Goal: Task Accomplishment & Management: Use online tool/utility

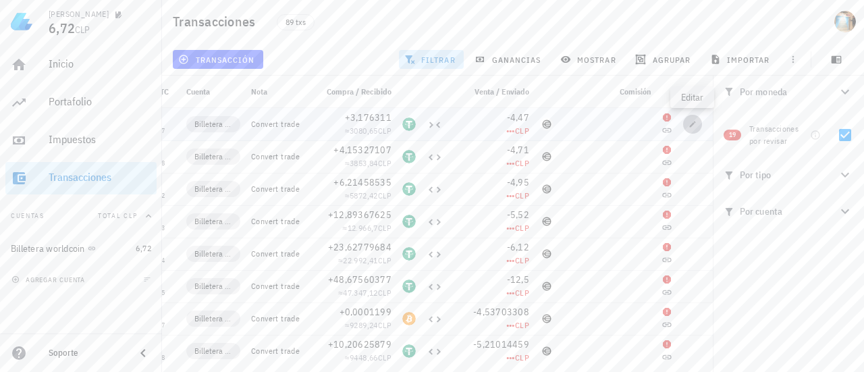
click at [689, 126] on icon "button" at bounding box center [692, 124] width 8 height 8
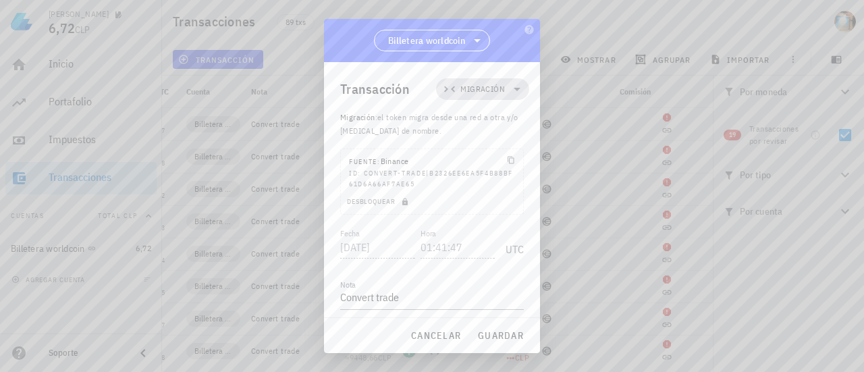
click at [493, 90] on span "Migración" at bounding box center [482, 88] width 45 height 13
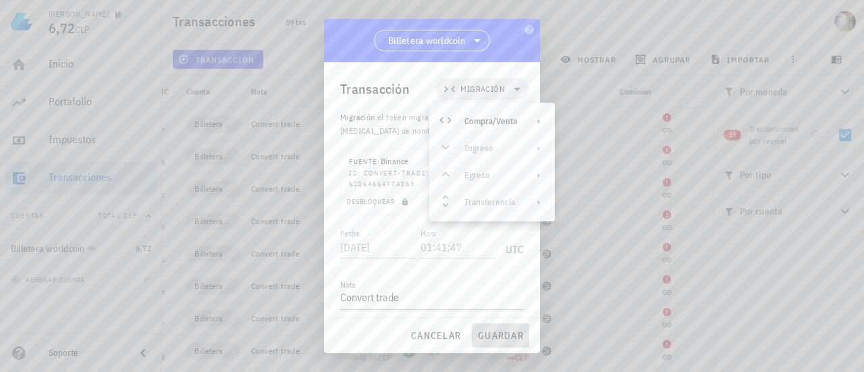
click at [503, 337] on span "guardar" at bounding box center [500, 335] width 47 height 12
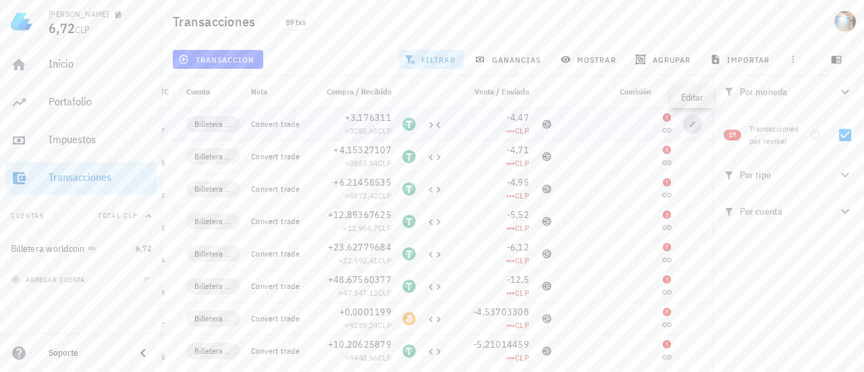
click at [687, 123] on span "button" at bounding box center [692, 124] width 19 height 8
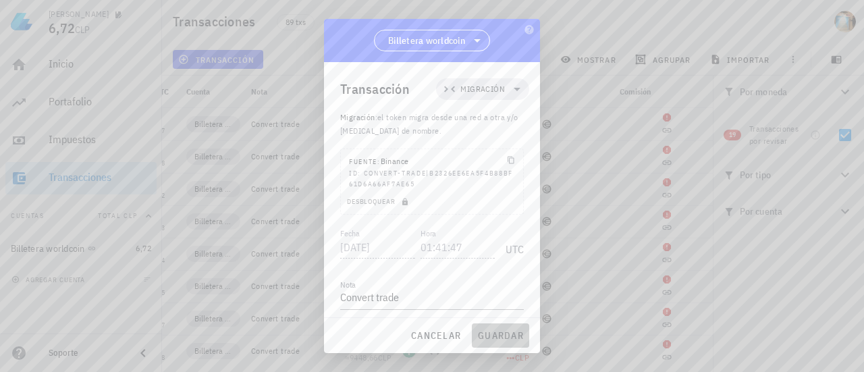
click at [503, 341] on span "guardar" at bounding box center [500, 335] width 47 height 12
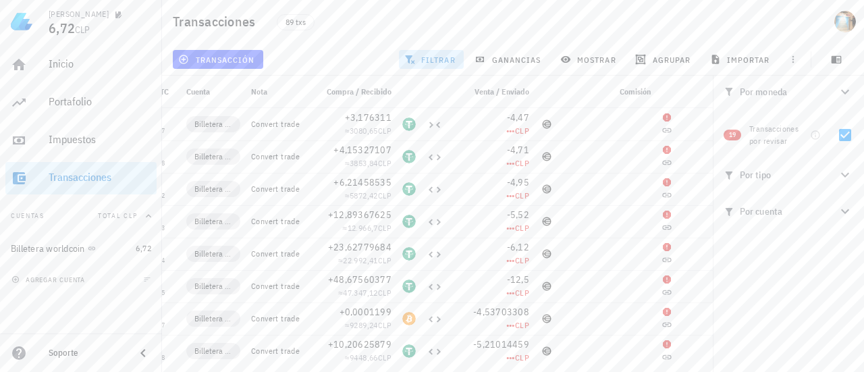
click at [848, 89] on icon "button" at bounding box center [845, 92] width 16 height 16
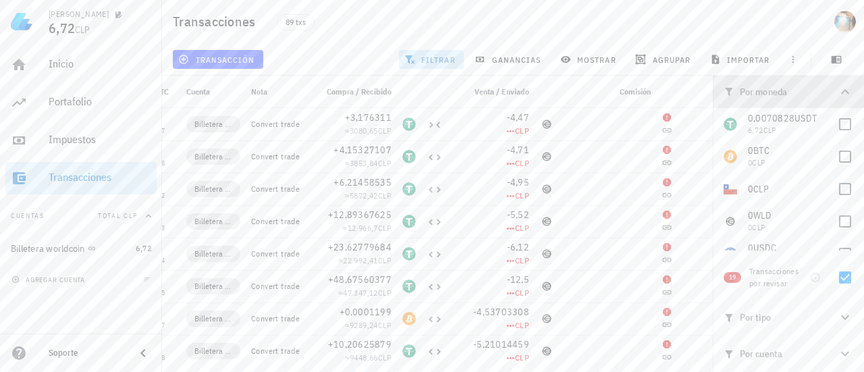
click at [846, 90] on icon "button" at bounding box center [845, 92] width 16 height 16
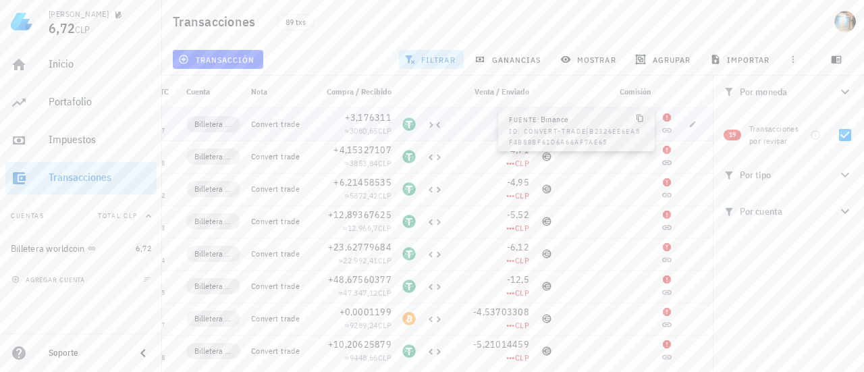
click at [667, 129] on icon at bounding box center [666, 130] width 11 height 11
click at [686, 126] on span "button" at bounding box center [692, 124] width 19 height 8
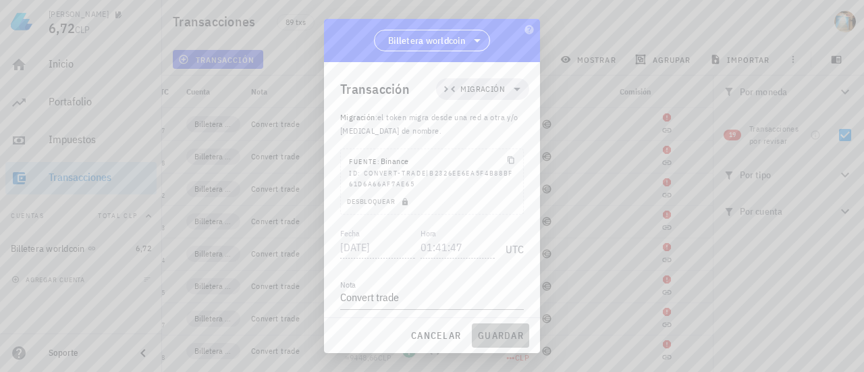
click at [512, 335] on span "guardar" at bounding box center [500, 335] width 47 height 12
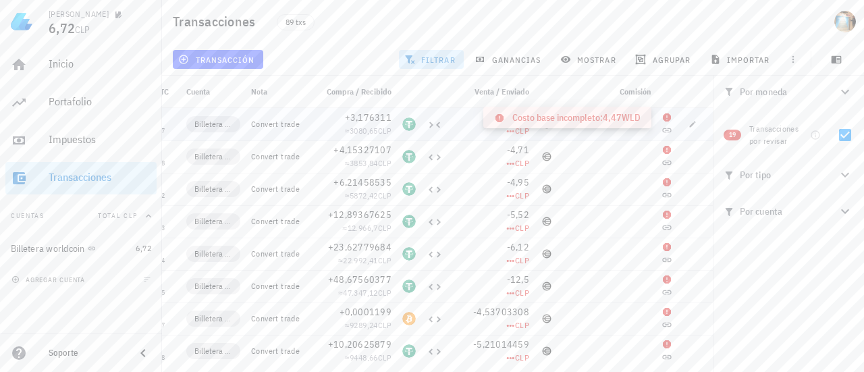
click at [663, 115] on icon at bounding box center [666, 117] width 11 height 11
click at [669, 118] on icon at bounding box center [667, 117] width 8 height 8
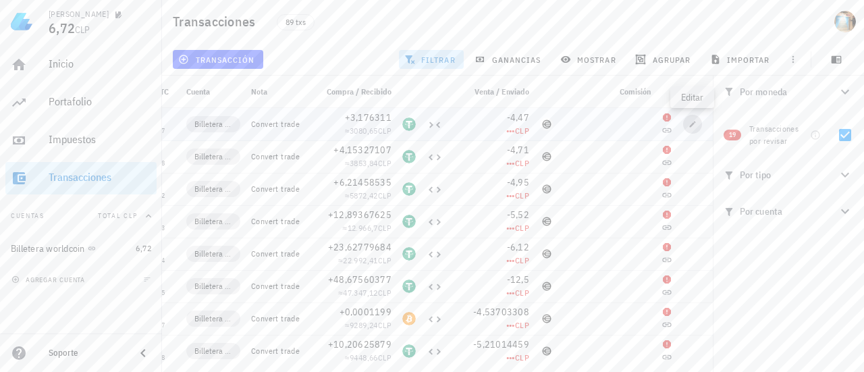
click at [684, 122] on span "button" at bounding box center [692, 124] width 19 height 8
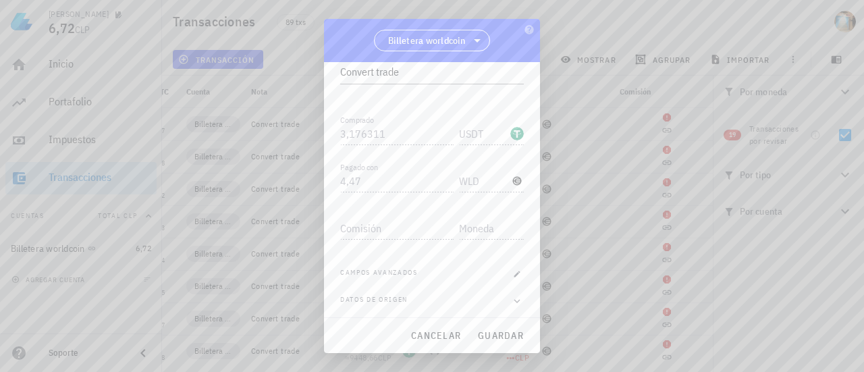
scroll to position [227, 0]
click at [466, 211] on div at bounding box center [491, 222] width 65 height 30
click at [513, 268] on icon "button" at bounding box center [517, 272] width 8 height 8
click at [406, 195] on input "Costo de adquisición" at bounding box center [395, 193] width 111 height 22
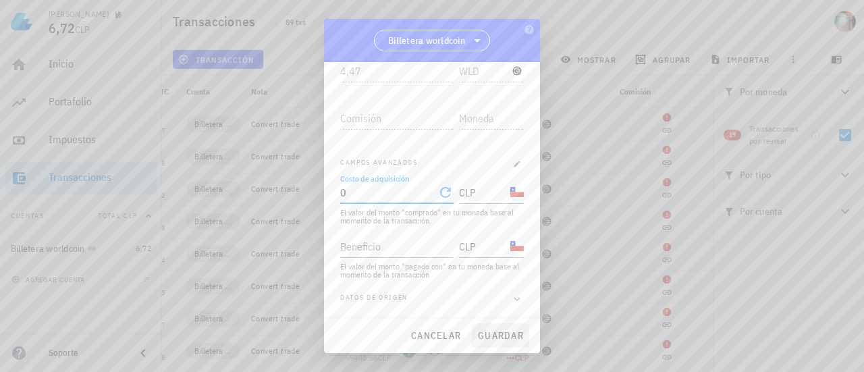
type input "0"
click at [495, 335] on span "guardar" at bounding box center [500, 335] width 47 height 12
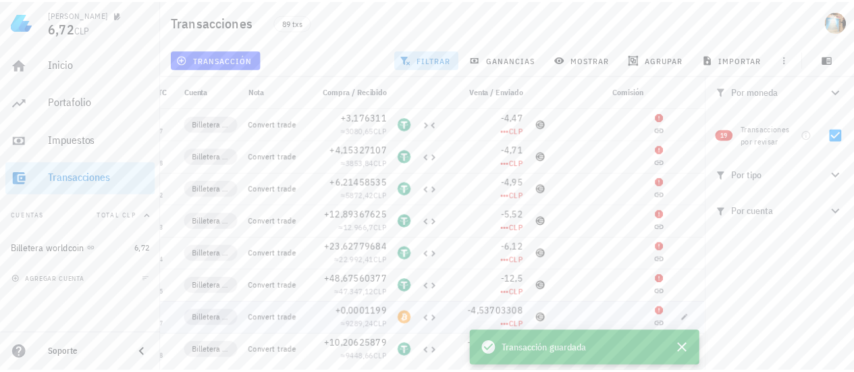
scroll to position [0, 0]
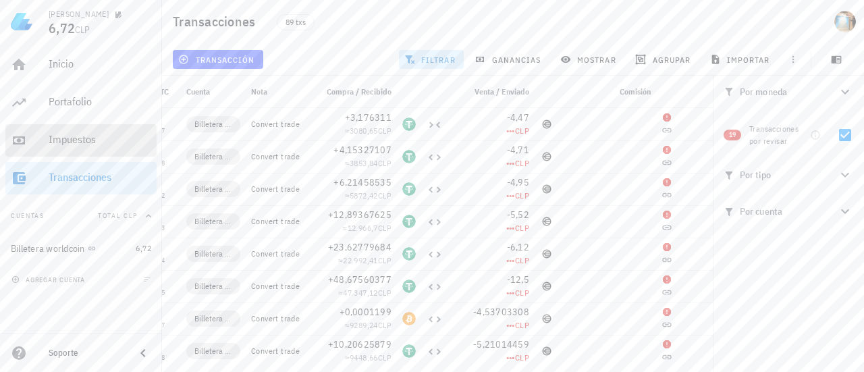
click at [108, 127] on div "Impuestos" at bounding box center [100, 140] width 103 height 30
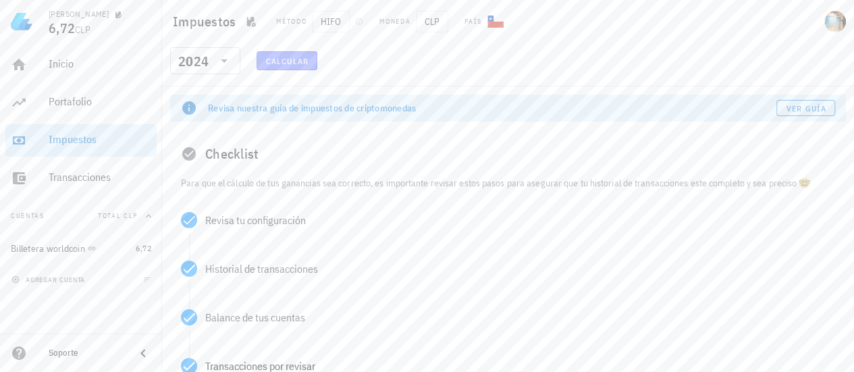
click at [285, 61] on span "Calcular" at bounding box center [286, 61] width 43 height 10
click at [293, 61] on span "Calcular" at bounding box center [286, 61] width 43 height 10
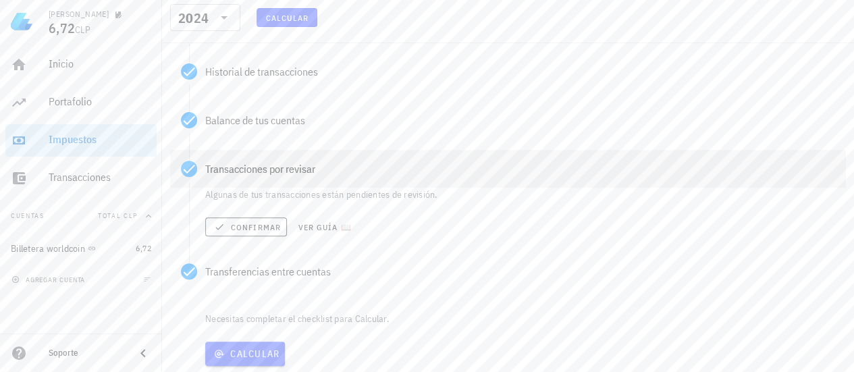
scroll to position [236, 0]
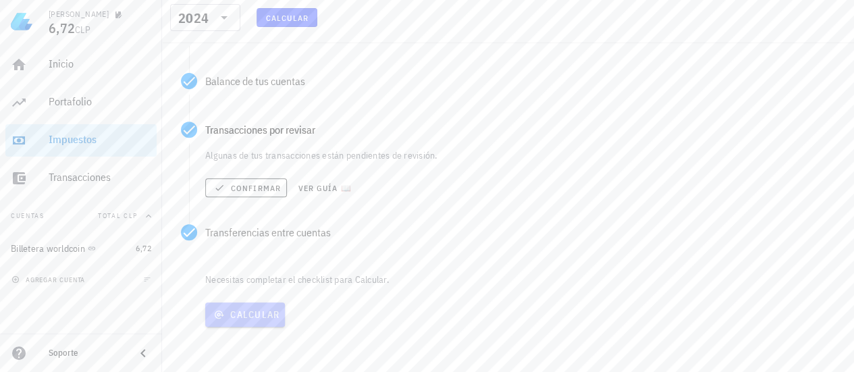
click at [271, 316] on span "Calcular" at bounding box center [245, 314] width 69 height 12
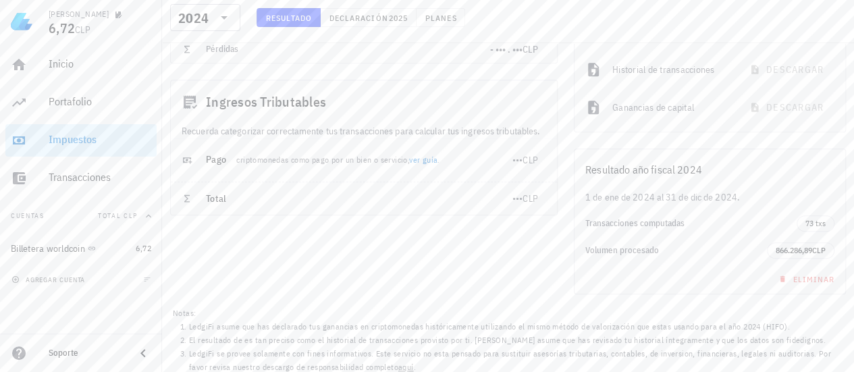
scroll to position [339, 0]
click at [819, 276] on span "Eliminar" at bounding box center [804, 275] width 59 height 10
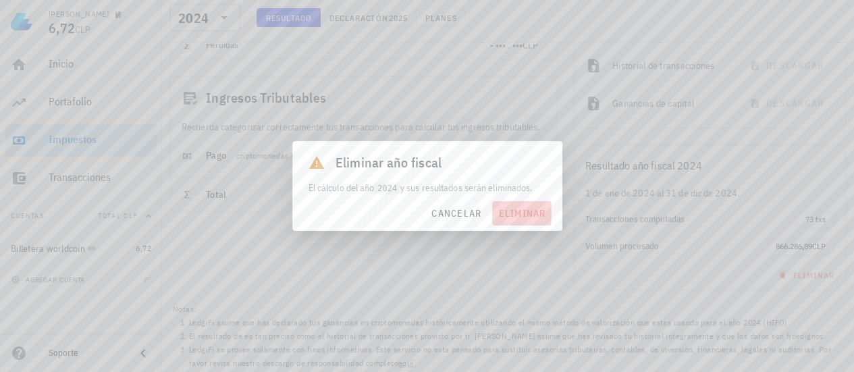
click at [533, 218] on span "eliminar" at bounding box center [521, 213] width 48 height 12
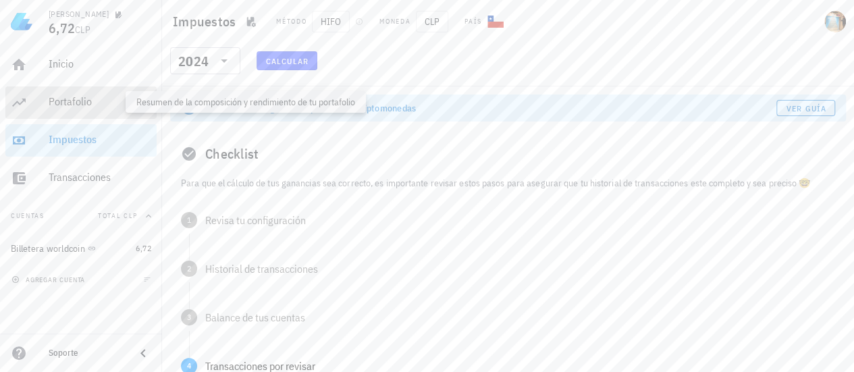
click at [63, 101] on div "Portafolio" at bounding box center [100, 101] width 103 height 13
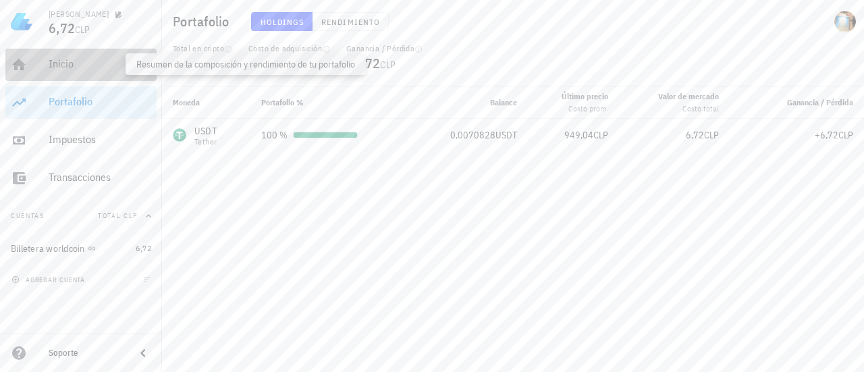
click at [97, 63] on div "Inicio" at bounding box center [100, 63] width 103 height 13
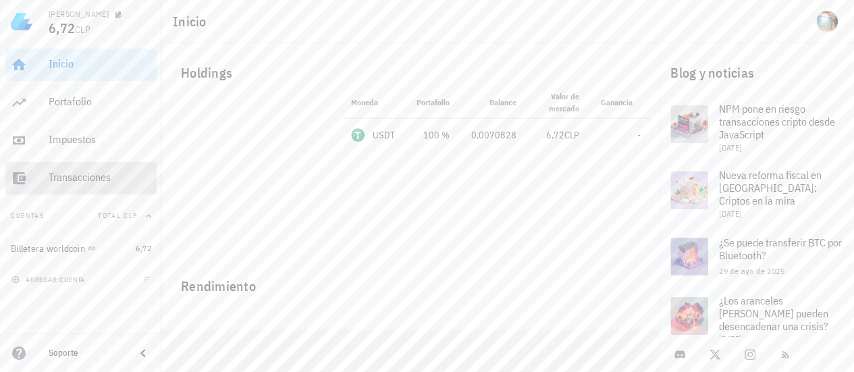
click at [99, 175] on div "Transacciones" at bounding box center [100, 177] width 103 height 13
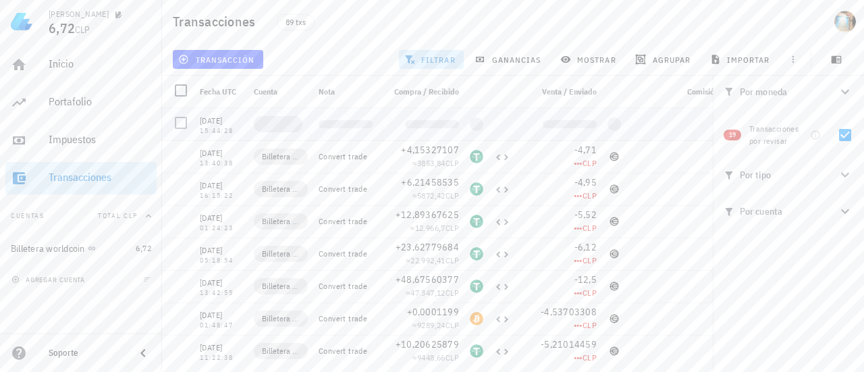
click at [657, 132] on div at bounding box center [674, 124] width 97 height 32
click at [507, 61] on span "ganancias" at bounding box center [508, 59] width 63 height 11
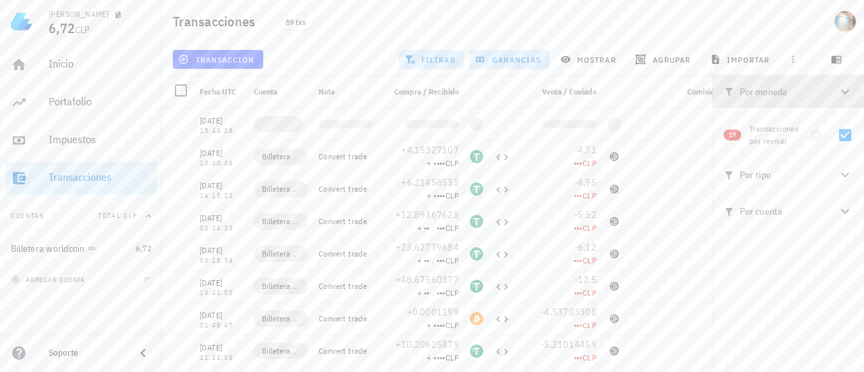
click at [848, 92] on icon "button" at bounding box center [845, 92] width 16 height 16
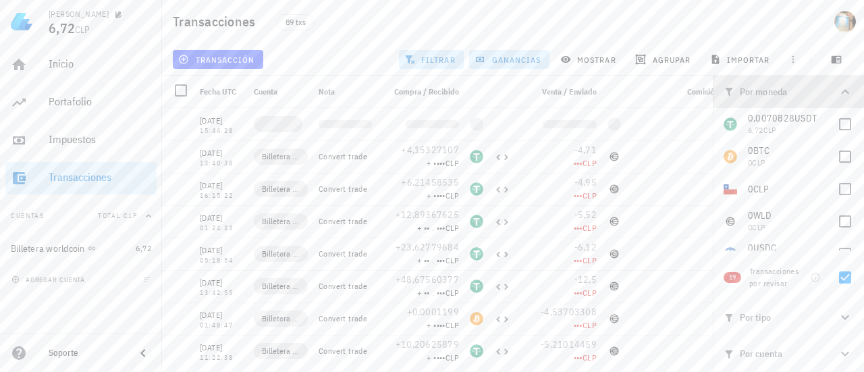
click at [847, 93] on icon "button" at bounding box center [845, 92] width 16 height 16
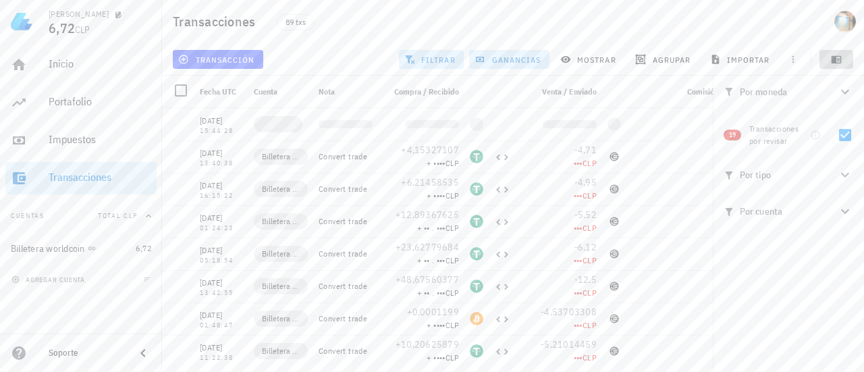
click at [841, 62] on icon "button" at bounding box center [836, 59] width 10 height 7
click at [589, 91] on span "Venta / Enviado" at bounding box center [569, 91] width 55 height 10
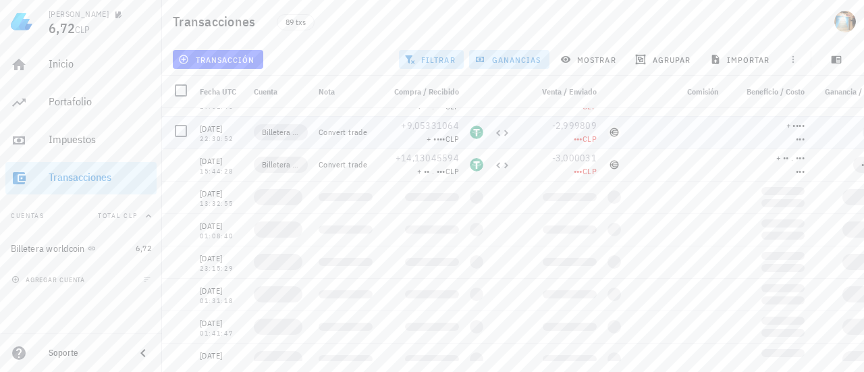
scroll to position [362, 0]
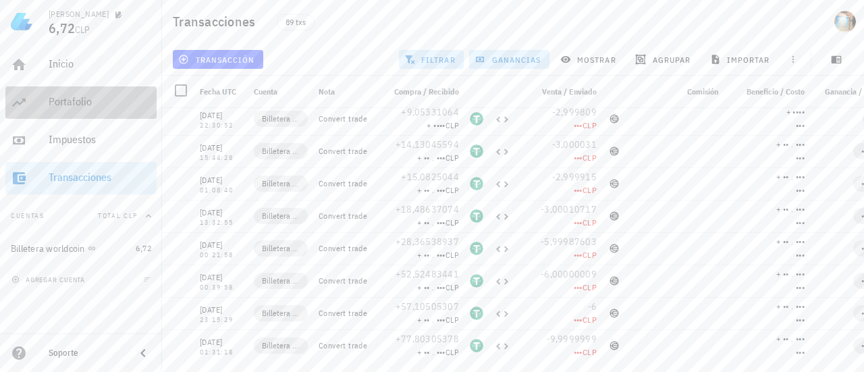
click at [104, 91] on div "Portafolio" at bounding box center [100, 102] width 103 height 30
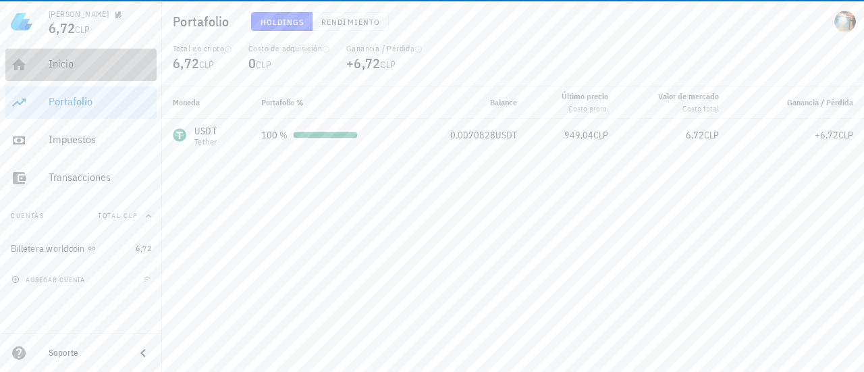
click at [101, 70] on div "Inicio" at bounding box center [100, 63] width 103 height 13
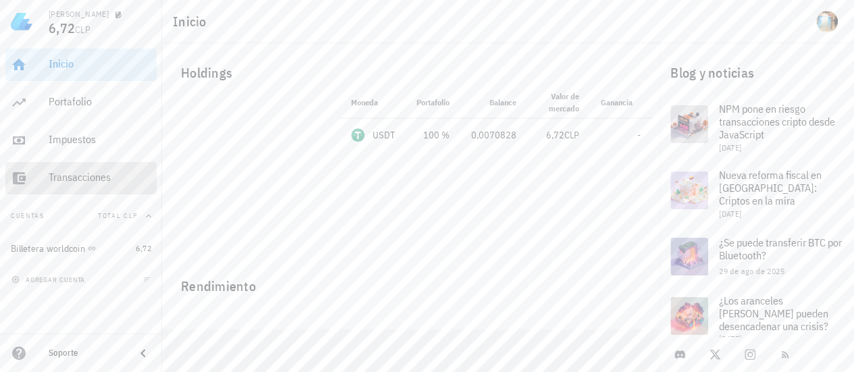
click at [107, 171] on div "Transacciones" at bounding box center [100, 177] width 103 height 13
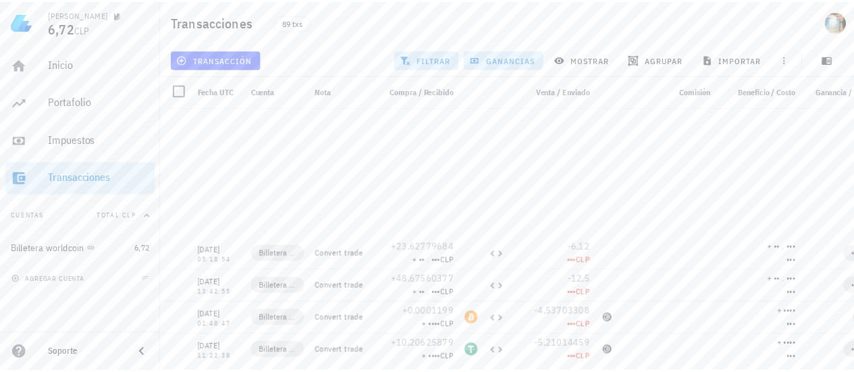
scroll to position [286, 0]
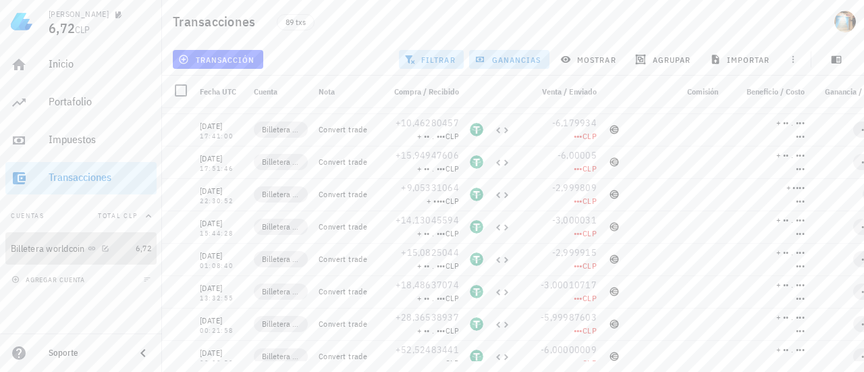
click at [57, 252] on div "Billetera worldcoin" at bounding box center [48, 248] width 74 height 11
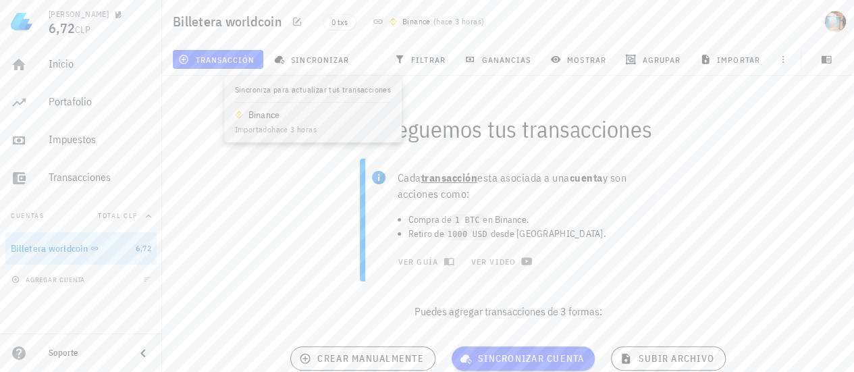
scroll to position [61, 0]
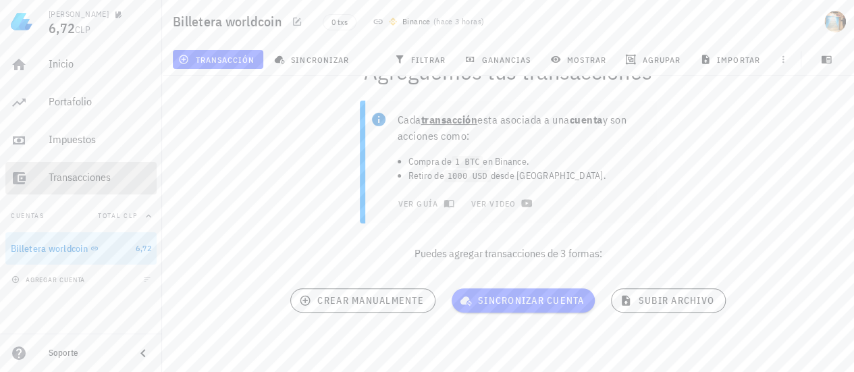
click at [77, 168] on div "Transacciones" at bounding box center [100, 178] width 103 height 30
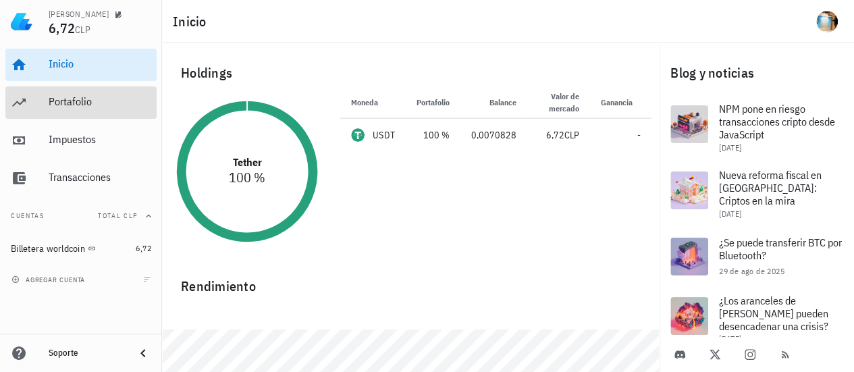
click at [45, 94] on link "Portafolio" at bounding box center [80, 102] width 151 height 32
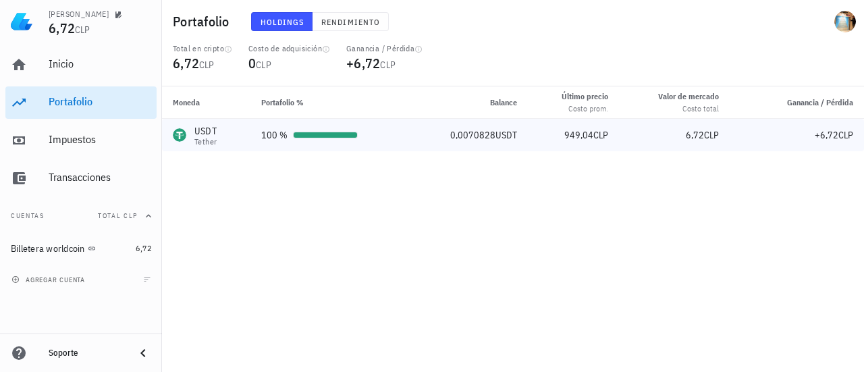
click at [362, 140] on div "100 %" at bounding box center [329, 135] width 137 height 14
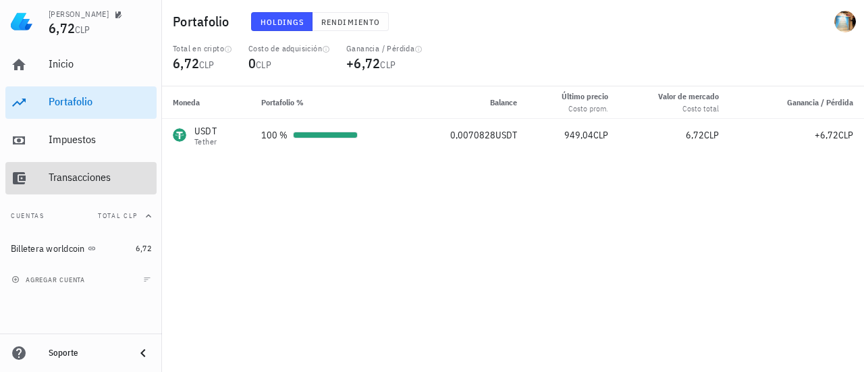
click at [90, 173] on div "Transacciones" at bounding box center [100, 177] width 103 height 13
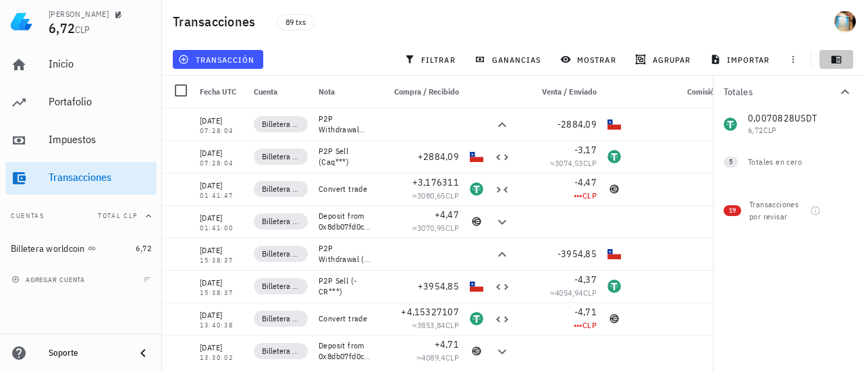
click at [838, 63] on icon "button" at bounding box center [836, 59] width 10 height 7
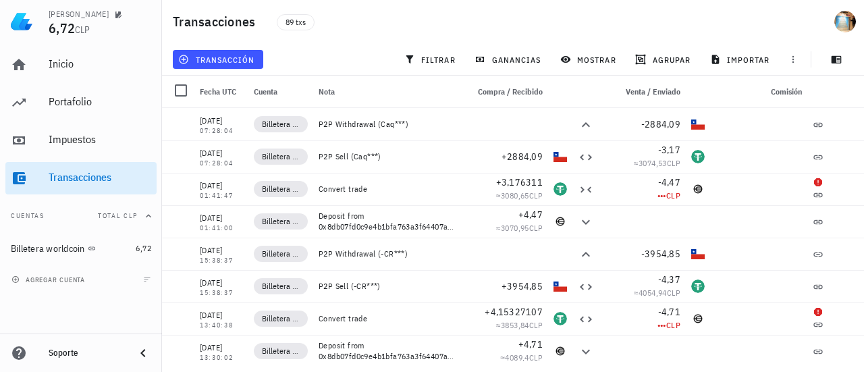
click at [193, 88] on div at bounding box center [178, 92] width 32 height 32
click at [185, 88] on div at bounding box center [180, 90] width 23 height 23
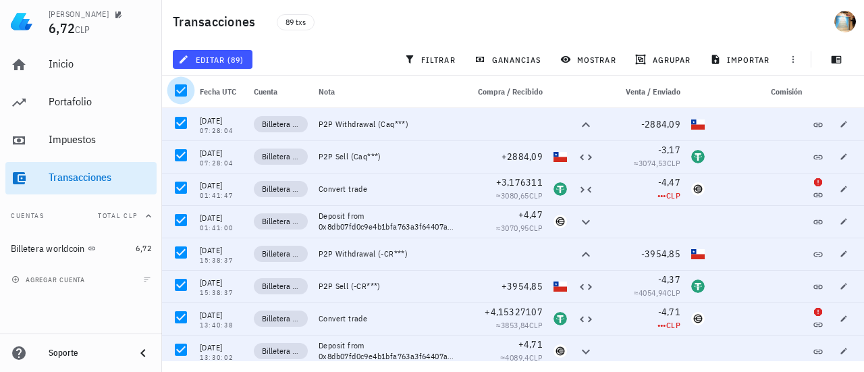
click at [185, 88] on div at bounding box center [180, 90] width 23 height 23
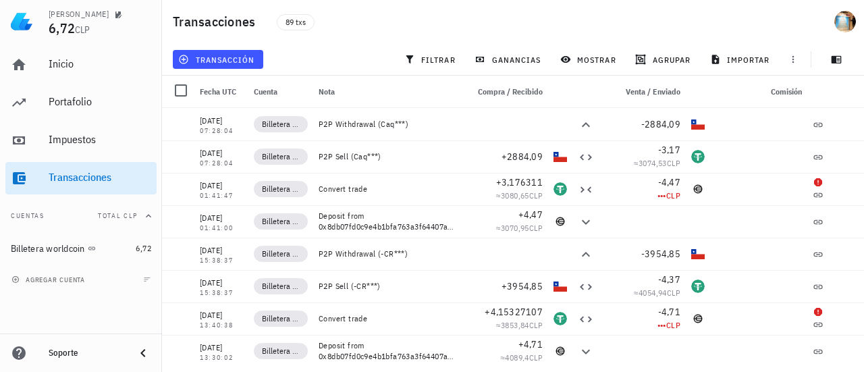
click at [663, 92] on span "Venta / Enviado" at bounding box center [653, 91] width 55 height 10
click at [661, 88] on span "Venta / Enviado" at bounding box center [653, 91] width 55 height 10
click at [578, 125] on icon at bounding box center [586, 125] width 16 height 16
click at [534, 59] on span "ganancias" at bounding box center [508, 59] width 63 height 11
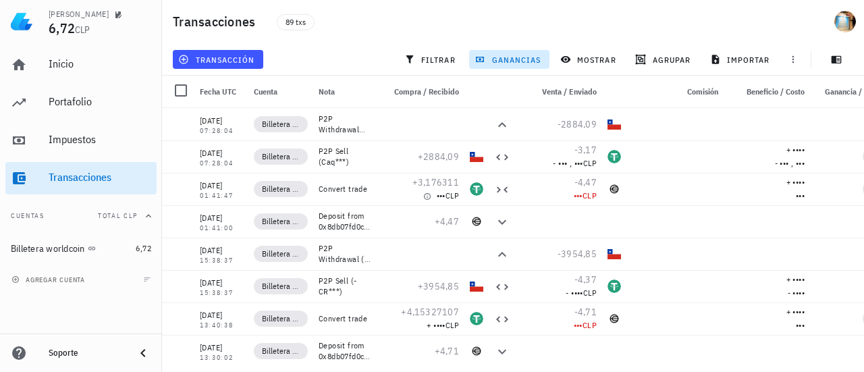
click at [534, 59] on span "ganancias" at bounding box center [508, 59] width 63 height 11
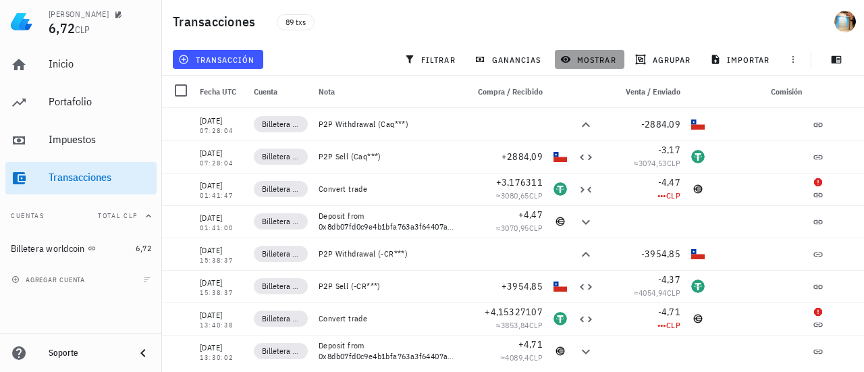
click at [603, 57] on span "mostrar" at bounding box center [589, 59] width 53 height 11
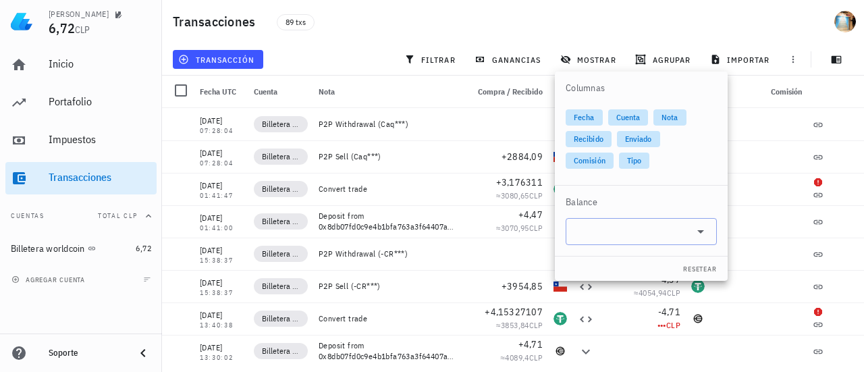
click at [661, 227] on input "text" at bounding box center [630, 232] width 113 height 22
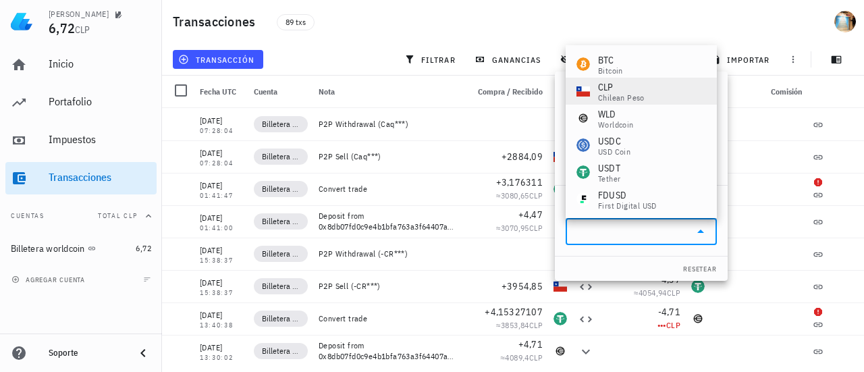
click at [621, 94] on div "Chilean Peso" at bounding box center [621, 98] width 47 height 8
type input "CLP"
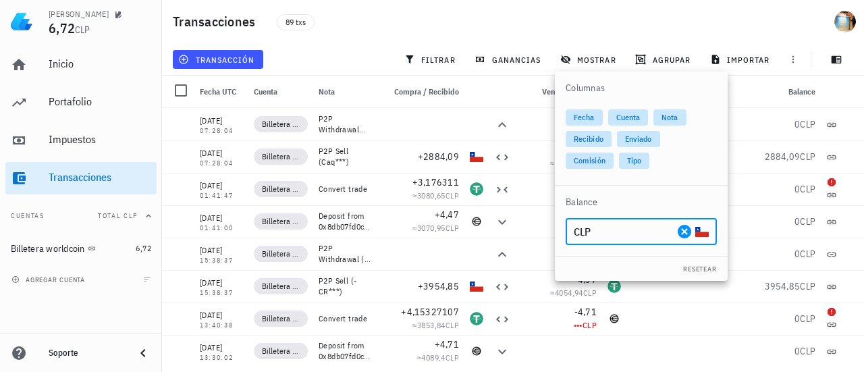
click at [750, 98] on div "Balance" at bounding box center [771, 92] width 97 height 32
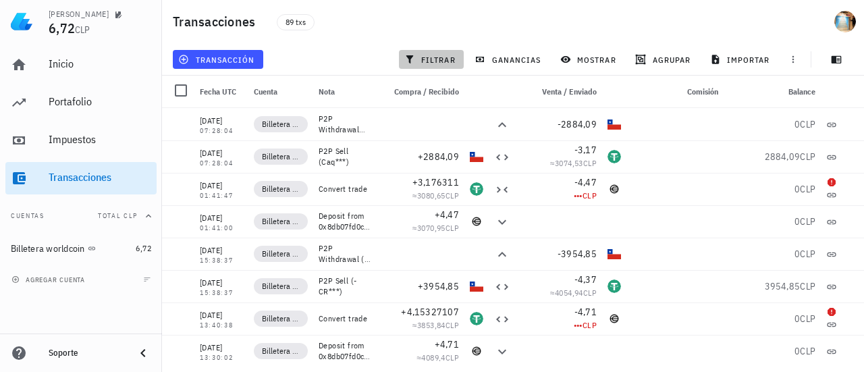
click at [453, 55] on span "filtrar" at bounding box center [431, 59] width 49 height 11
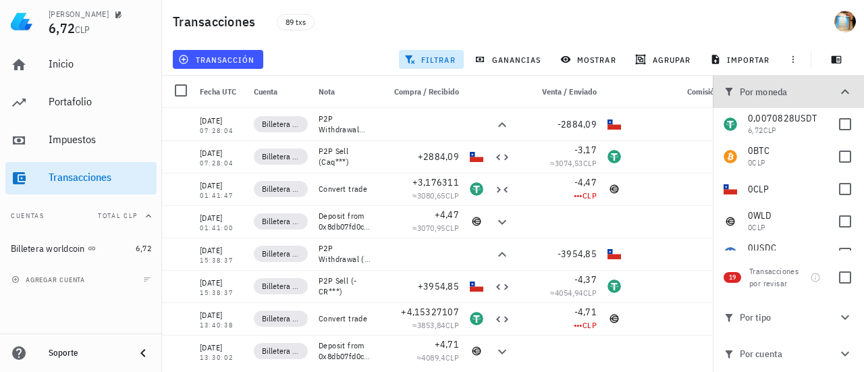
click at [846, 90] on icon "button" at bounding box center [845, 91] width 8 height 5
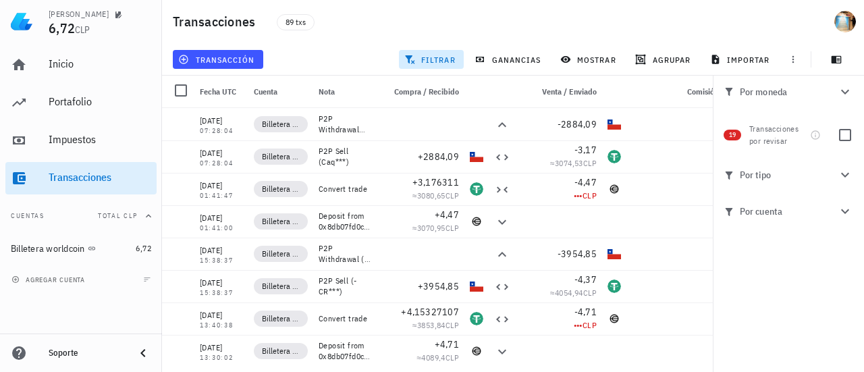
click at [424, 59] on span "filtrar" at bounding box center [431, 59] width 49 height 11
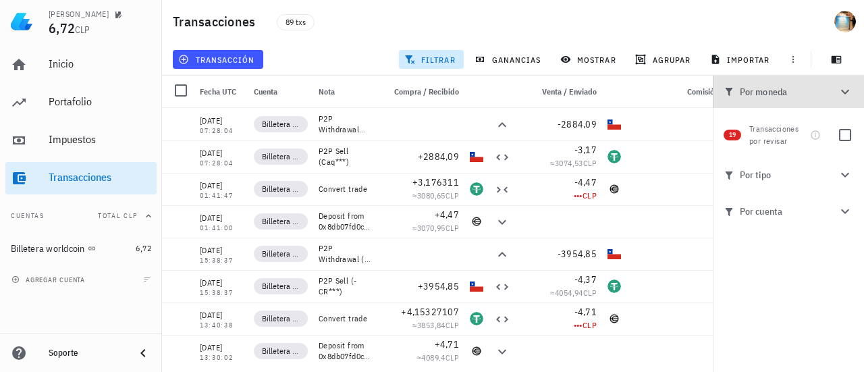
click at [846, 86] on icon "button" at bounding box center [845, 92] width 16 height 16
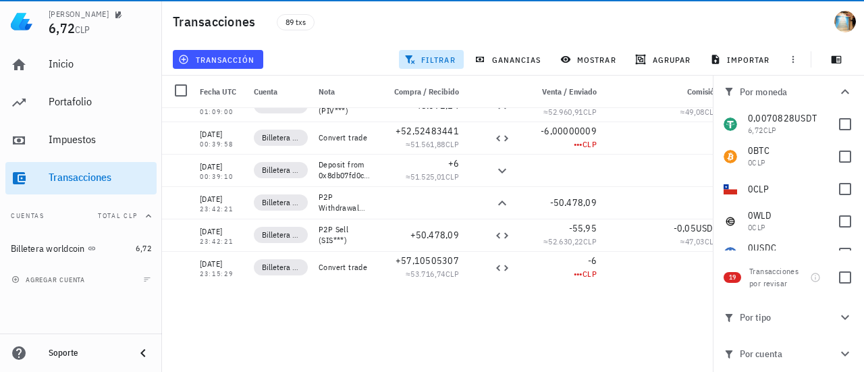
scroll to position [2629, 0]
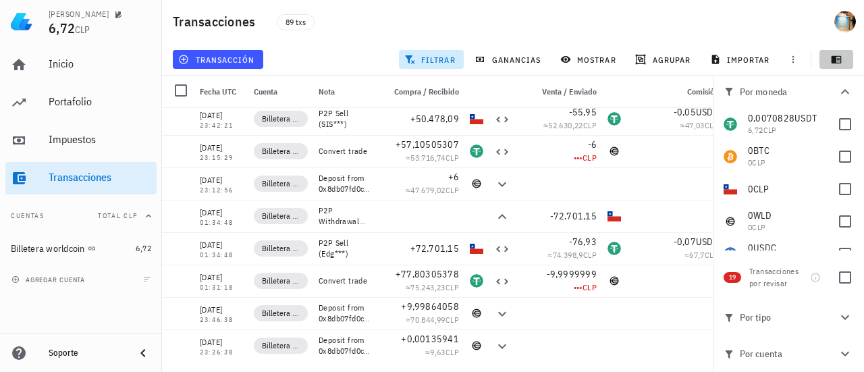
click at [833, 66] on button "button" at bounding box center [836, 59] width 34 height 19
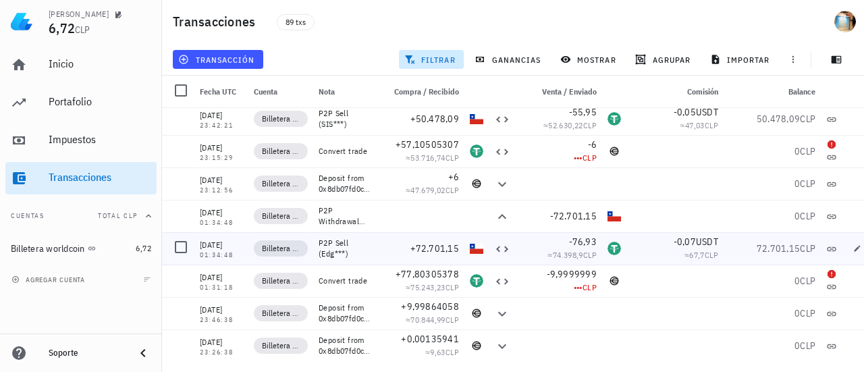
click at [236, 244] on div "[DATE]" at bounding box center [221, 244] width 43 height 13
copy div "[DATE]"
click at [184, 247] on div at bounding box center [180, 247] width 23 height 23
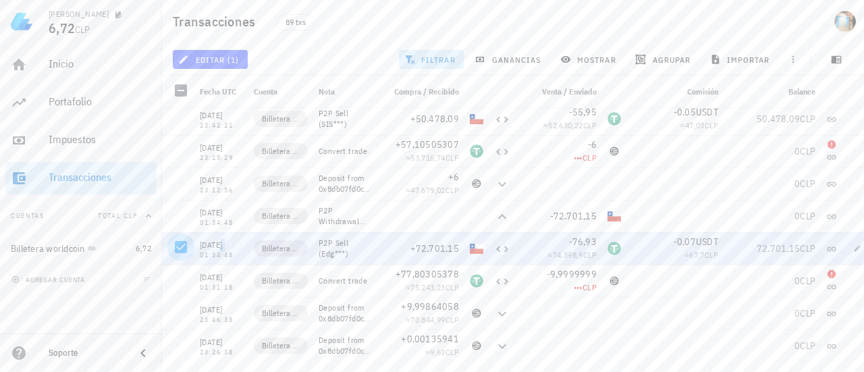
click at [181, 247] on div at bounding box center [180, 247] width 23 height 23
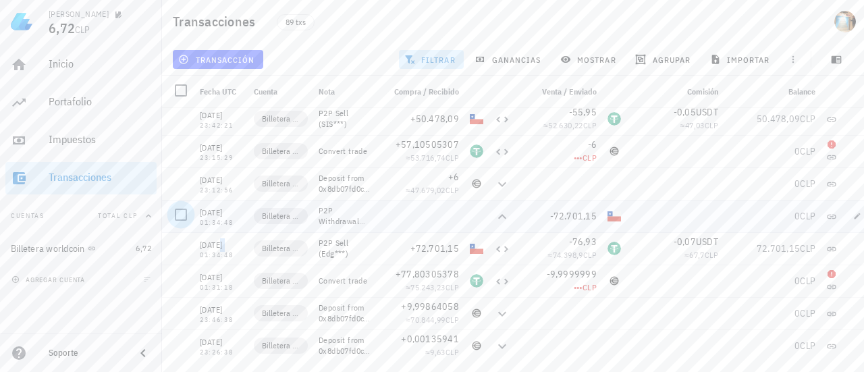
click at [177, 219] on div at bounding box center [180, 214] width 23 height 23
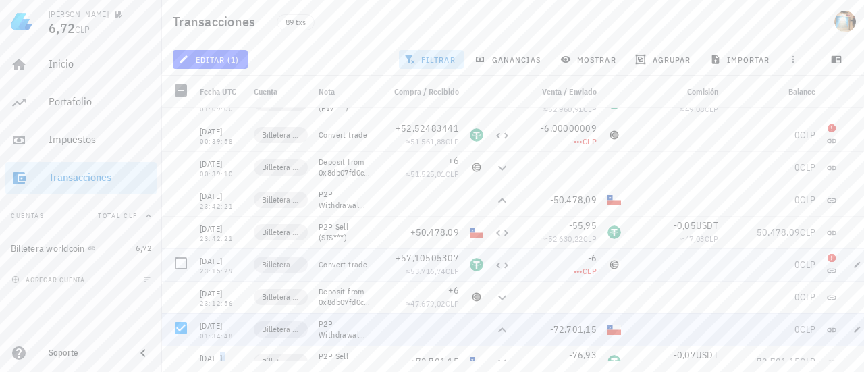
scroll to position [2494, 0]
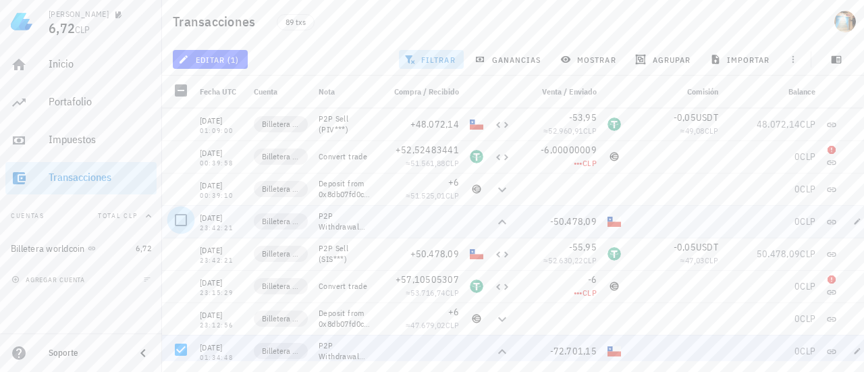
click at [184, 220] on div at bounding box center [180, 220] width 23 height 23
drag, startPoint x: 246, startPoint y: 218, endPoint x: 200, endPoint y: 221, distance: 45.3
click at [200, 221] on div "17/03/2024 23:42:21" at bounding box center [221, 221] width 54 height 32
copy div "[DATE]"
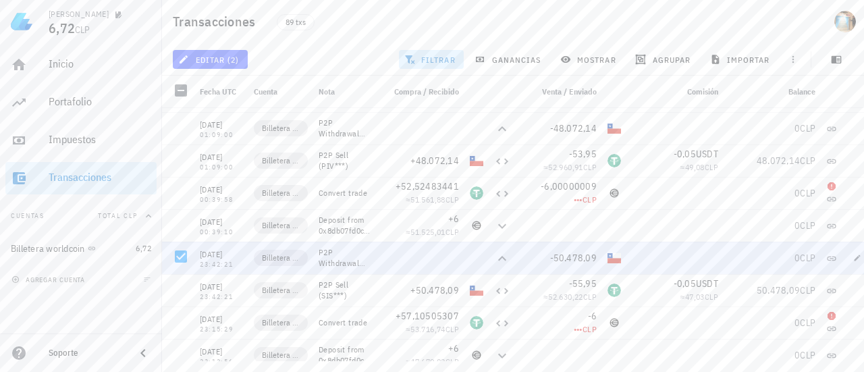
scroll to position [2427, 0]
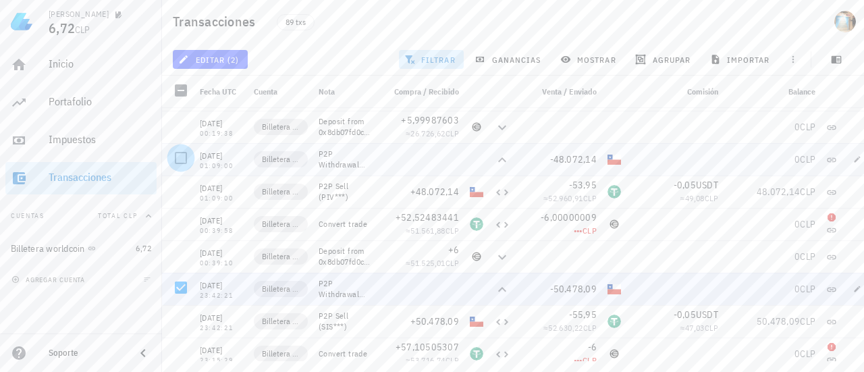
click at [178, 157] on div at bounding box center [180, 157] width 23 height 23
drag, startPoint x: 243, startPoint y: 156, endPoint x: 201, endPoint y: 157, distance: 41.9
click at [201, 157] on div "[DATE]" at bounding box center [221, 155] width 43 height 13
copy div "[DATE]"
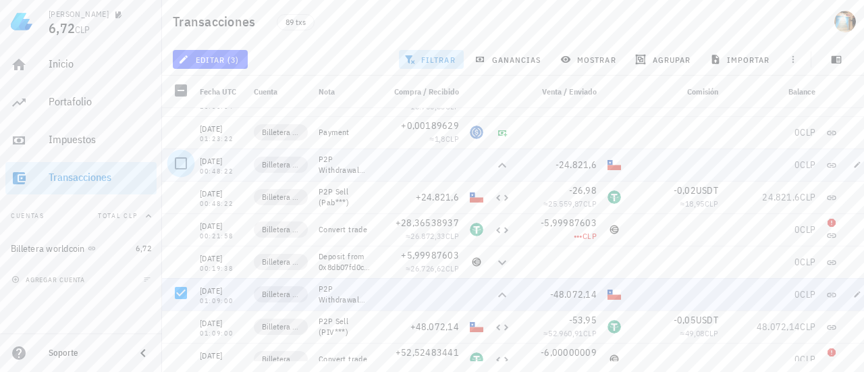
click at [184, 157] on div at bounding box center [180, 163] width 23 height 23
drag, startPoint x: 240, startPoint y: 159, endPoint x: 226, endPoint y: 160, distance: 14.2
click at [226, 160] on div "[DATE]" at bounding box center [221, 161] width 43 height 13
drag, startPoint x: 242, startPoint y: 160, endPoint x: 199, endPoint y: 161, distance: 43.2
click at [199, 161] on div "27/04/2024 00:48:22" at bounding box center [221, 164] width 54 height 32
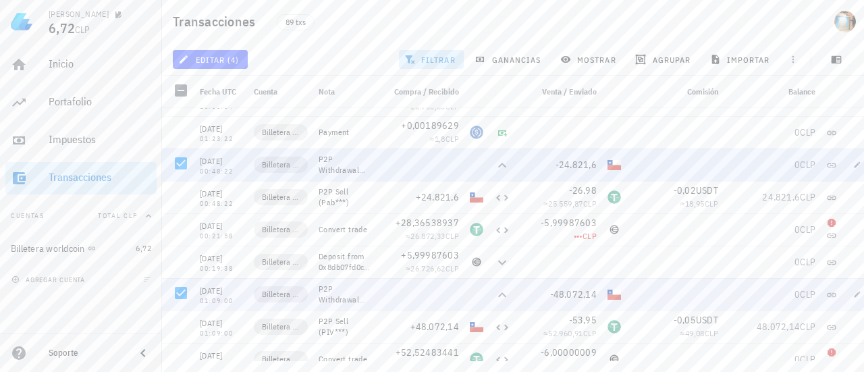
copy div "[DATE]"
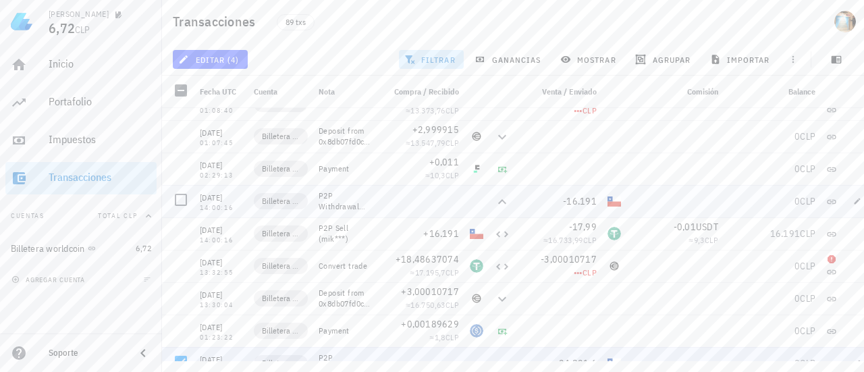
scroll to position [2089, 0]
click at [186, 202] on div at bounding box center [180, 203] width 23 height 23
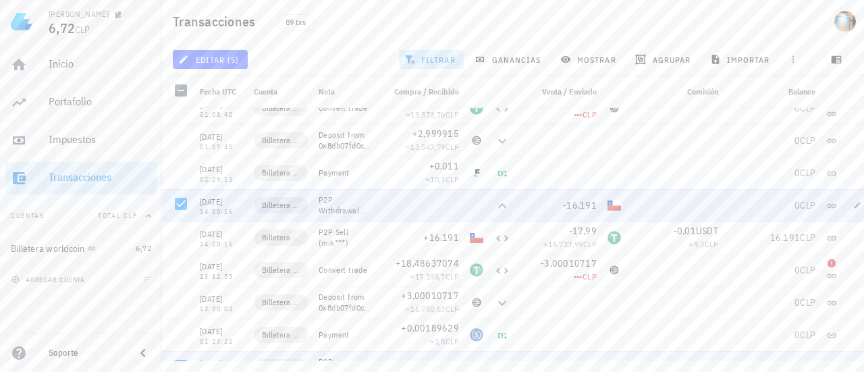
drag, startPoint x: 246, startPoint y: 200, endPoint x: 200, endPoint y: 203, distance: 45.3
click at [200, 203] on div "07/05/2024 14:00:16" at bounding box center [221, 205] width 54 height 32
copy div "[DATE]"
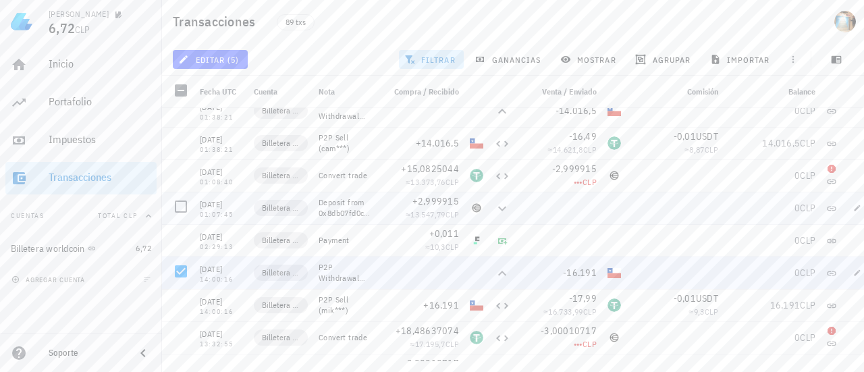
scroll to position [1954, 0]
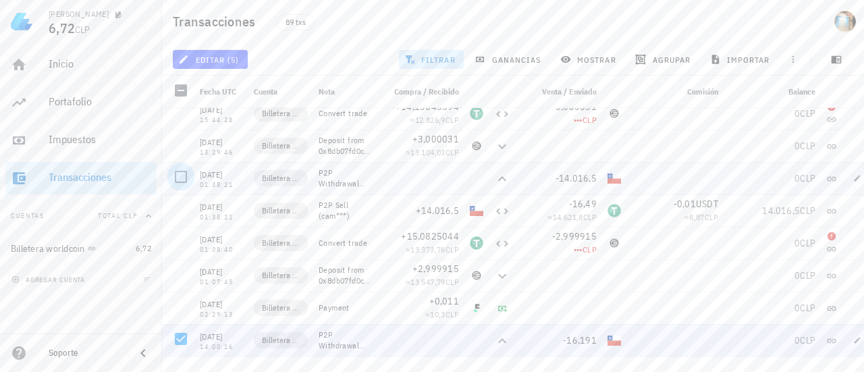
click at [178, 173] on div at bounding box center [180, 176] width 23 height 23
drag, startPoint x: 242, startPoint y: 175, endPoint x: 201, endPoint y: 175, distance: 40.5
click at [201, 175] on div "[DATE]" at bounding box center [221, 174] width 43 height 13
copy div "[DATE]"
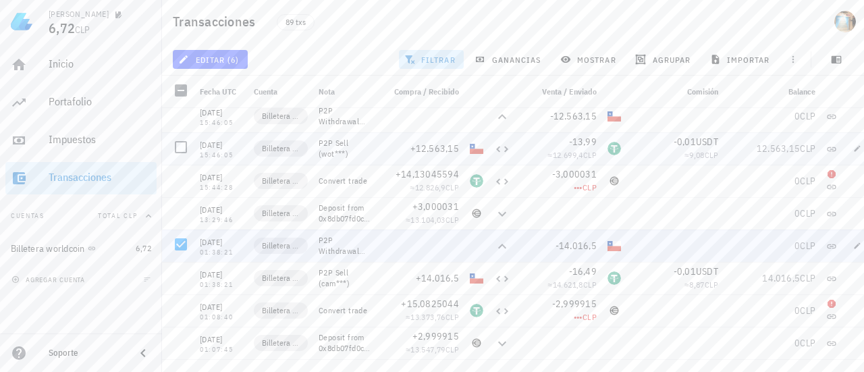
scroll to position [1819, 0]
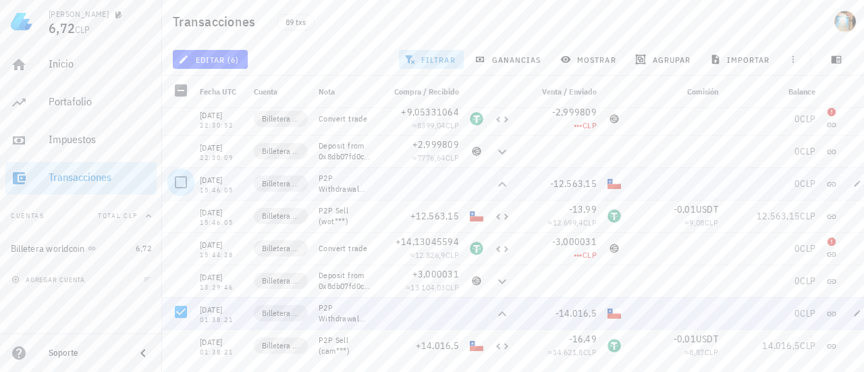
click at [187, 182] on div at bounding box center [180, 182] width 23 height 23
drag, startPoint x: 244, startPoint y: 177, endPoint x: 198, endPoint y: 180, distance: 45.3
click at [198, 180] on div "04/06/2024 15:46:05" at bounding box center [221, 183] width 54 height 32
copy div "[DATE]"
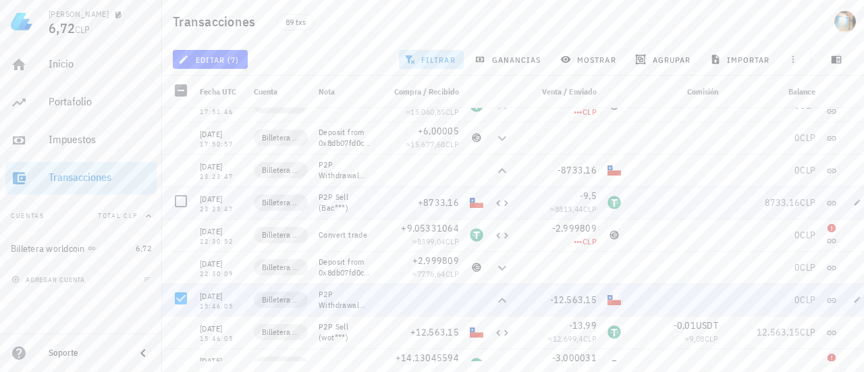
scroll to position [1684, 0]
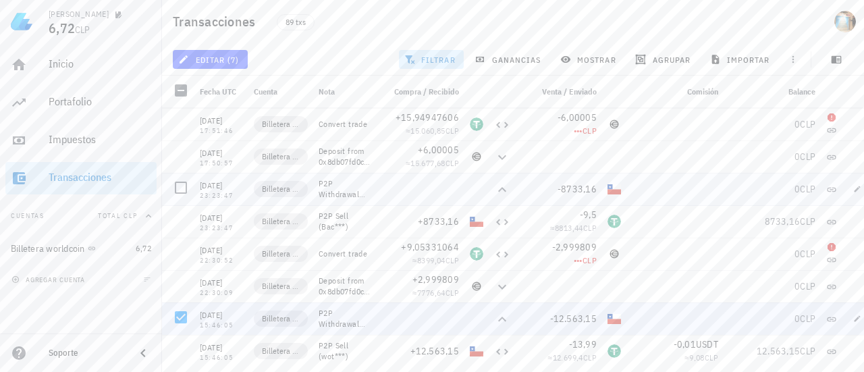
drag, startPoint x: 244, startPoint y: 184, endPoint x: 201, endPoint y: 187, distance: 43.3
click at [201, 187] on div "20/06/2024 23:23:47" at bounding box center [221, 189] width 54 height 32
copy div "[DATE]"
click at [184, 184] on div at bounding box center [180, 187] width 23 height 23
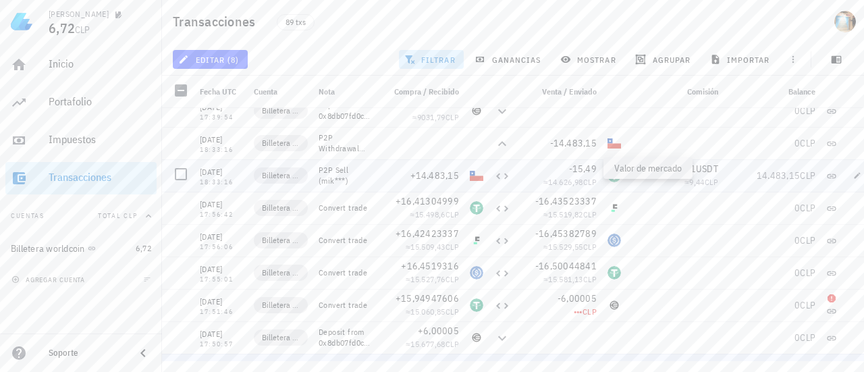
scroll to position [1482, 0]
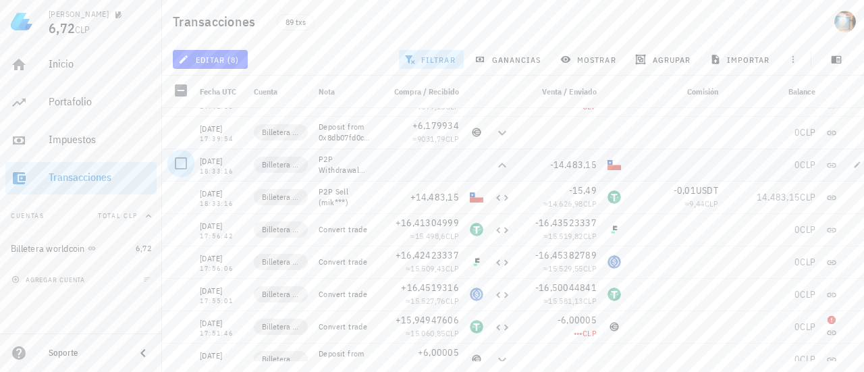
click at [186, 165] on div at bounding box center [180, 163] width 23 height 23
drag, startPoint x: 242, startPoint y: 161, endPoint x: 201, endPoint y: 160, distance: 41.2
click at [201, 160] on div "[DATE]" at bounding box center [221, 161] width 43 height 13
copy div "[DATE]"
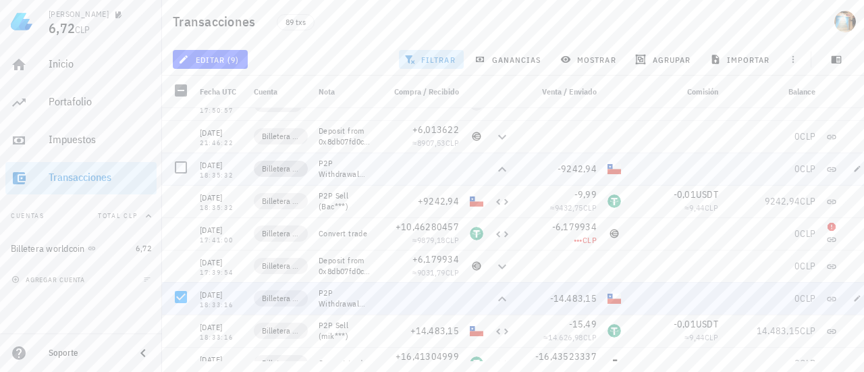
scroll to position [1347, 0]
click at [186, 165] on div at bounding box center [180, 168] width 23 height 23
drag, startPoint x: 244, startPoint y: 169, endPoint x: 197, endPoint y: 171, distance: 46.6
click at [197, 171] on div "08/08/2024 18:35:32" at bounding box center [221, 170] width 54 height 32
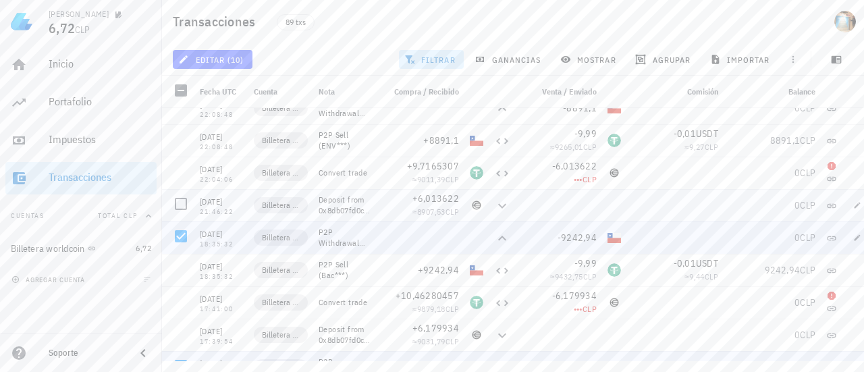
scroll to position [1212, 0]
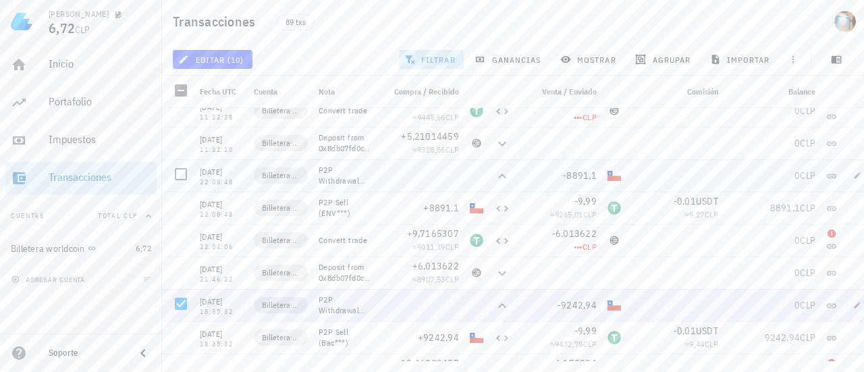
click at [221, 168] on div "[DATE]" at bounding box center [221, 171] width 43 height 13
click at [180, 165] on div at bounding box center [180, 174] width 23 height 23
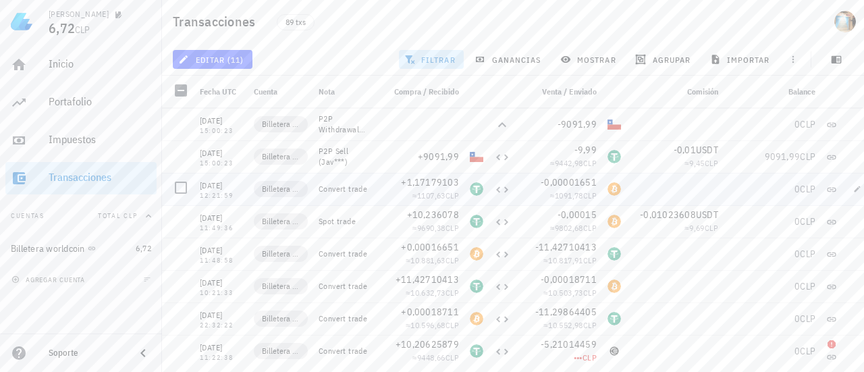
scroll to position [942, 0]
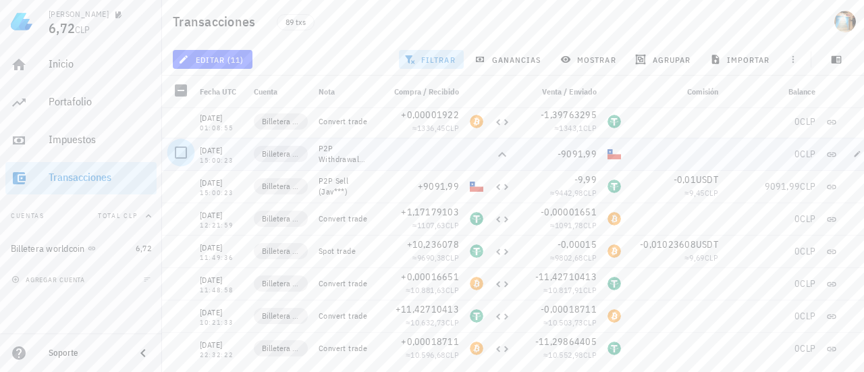
click at [181, 150] on div at bounding box center [180, 152] width 23 height 23
click at [220, 148] on div "29/10/2024" at bounding box center [221, 150] width 43 height 13
click at [858, 153] on icon "button" at bounding box center [857, 153] width 6 height 6
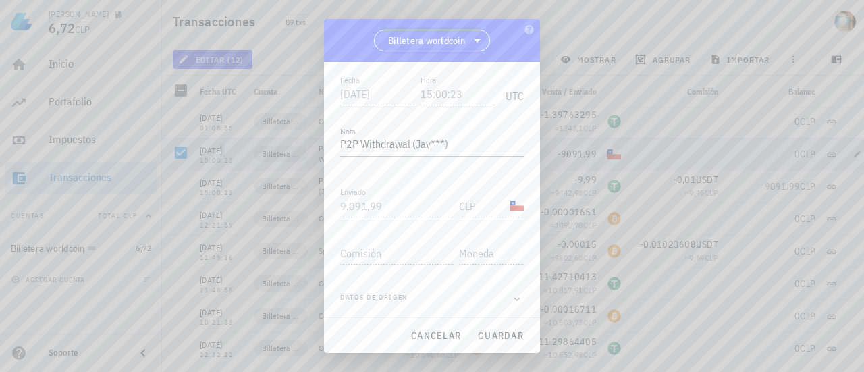
scroll to position [0, 0]
click at [513, 295] on icon "button" at bounding box center [517, 299] width 12 height 16
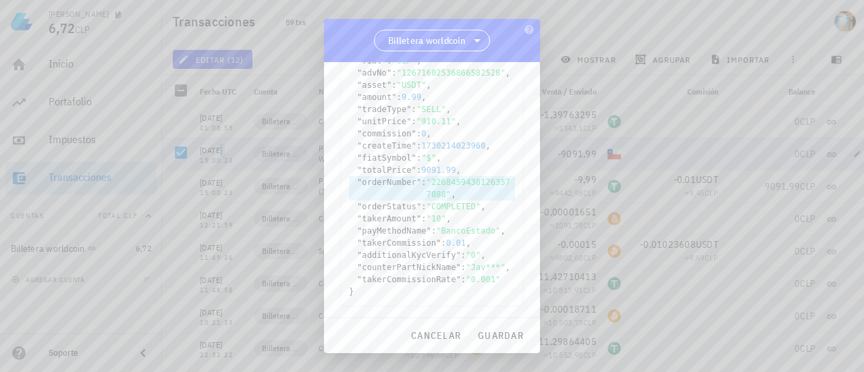
scroll to position [433, 0]
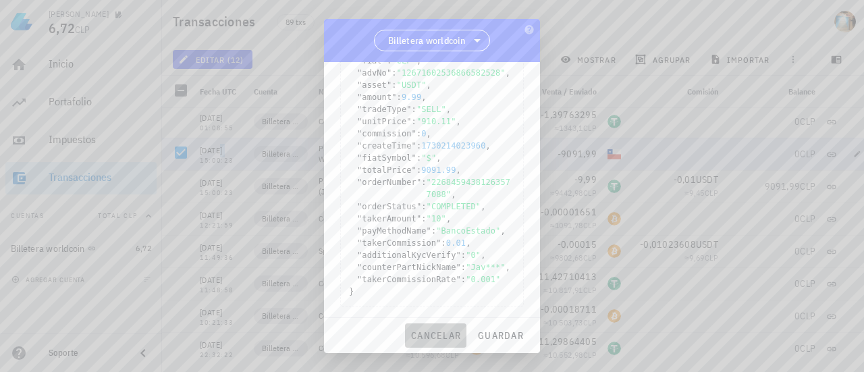
click at [449, 339] on span "cancelar" at bounding box center [435, 335] width 51 height 12
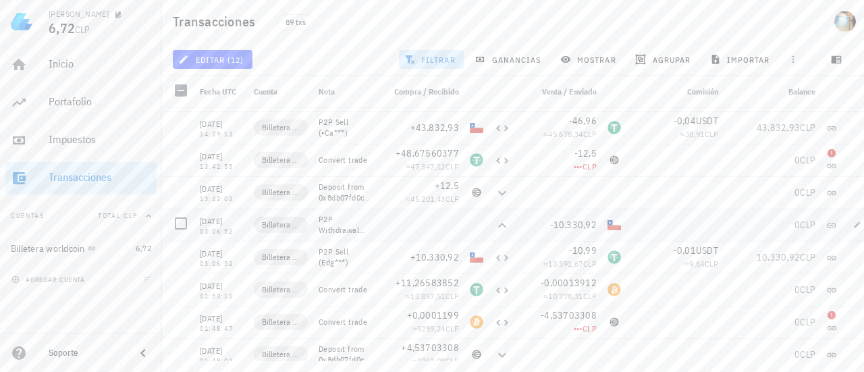
scroll to position [672, 0]
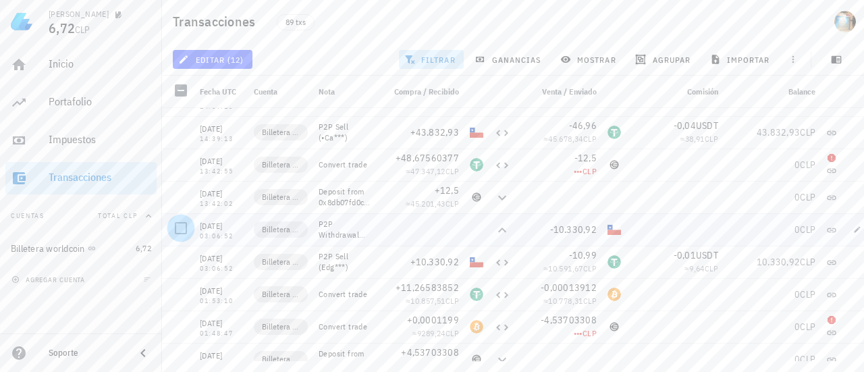
click at [182, 226] on div at bounding box center [180, 228] width 23 height 23
drag, startPoint x: 243, startPoint y: 227, endPoint x: 197, endPoint y: 229, distance: 45.9
click at [197, 229] on div "11/11/2024 03:06:52" at bounding box center [221, 229] width 54 height 32
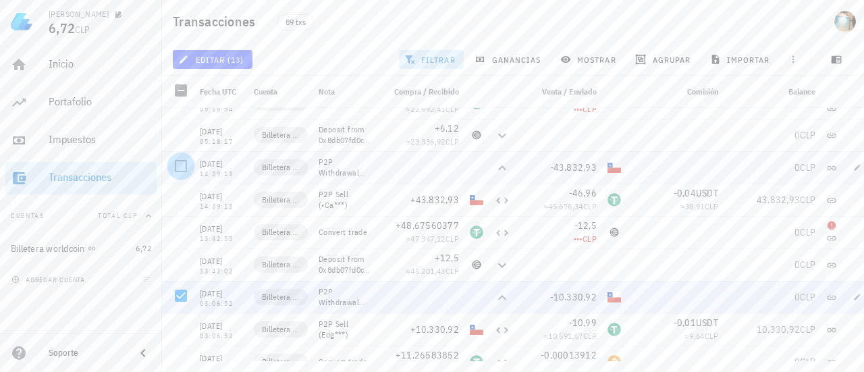
click at [184, 168] on div at bounding box center [180, 166] width 23 height 23
drag, startPoint x: 244, startPoint y: 164, endPoint x: 200, endPoint y: 165, distance: 43.9
click at [200, 165] on div "06/12/2024 14:39:13" at bounding box center [221, 167] width 54 height 32
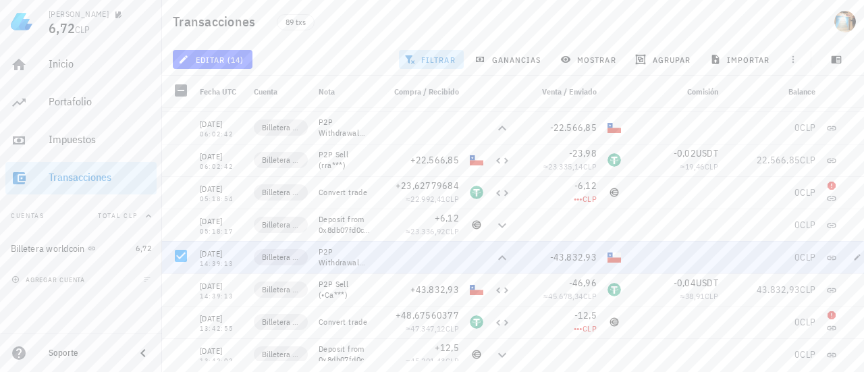
scroll to position [470, 0]
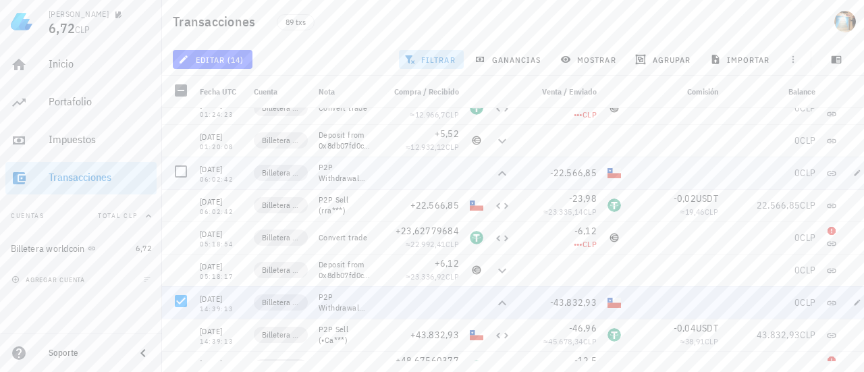
click at [220, 167] on div "[DATE]" at bounding box center [221, 169] width 43 height 13
click at [182, 171] on div at bounding box center [180, 171] width 23 height 23
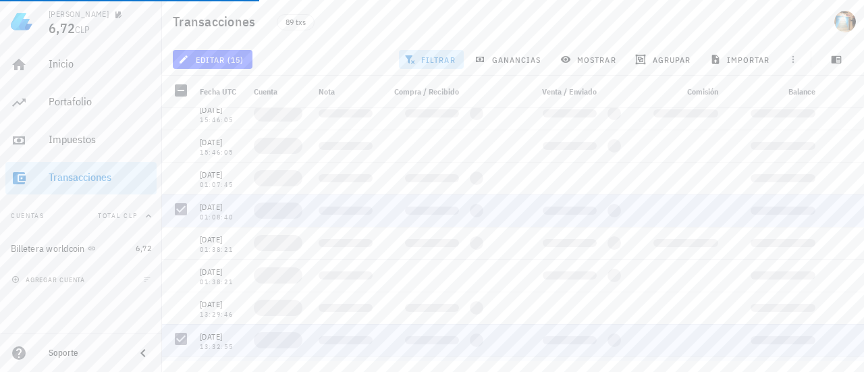
scroll to position [2629, 0]
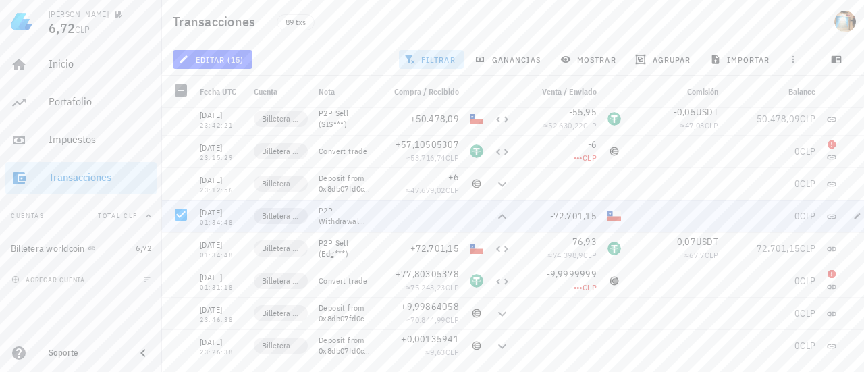
click at [328, 89] on span "Nota" at bounding box center [327, 91] width 16 height 10
click at [418, 59] on span "filtrar" at bounding box center [431, 59] width 49 height 11
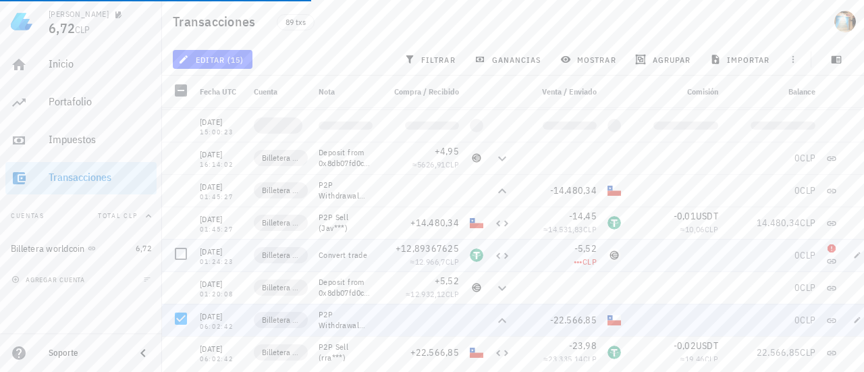
scroll to position [335, 0]
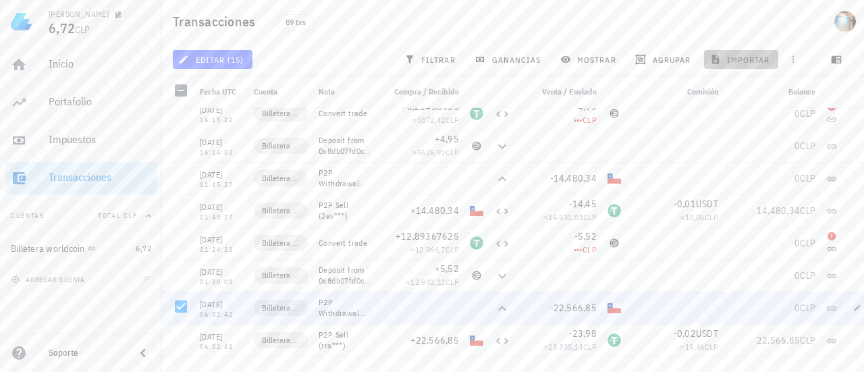
click at [726, 55] on span "importar" at bounding box center [741, 59] width 57 height 11
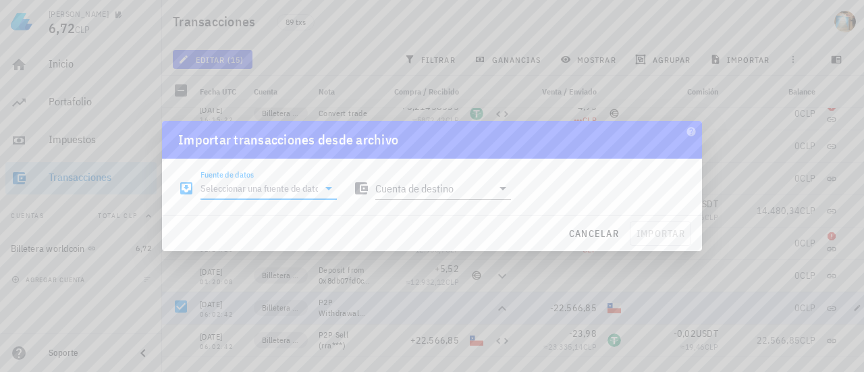
click at [273, 192] on input "Fuente de datos" at bounding box center [258, 188] width 117 height 22
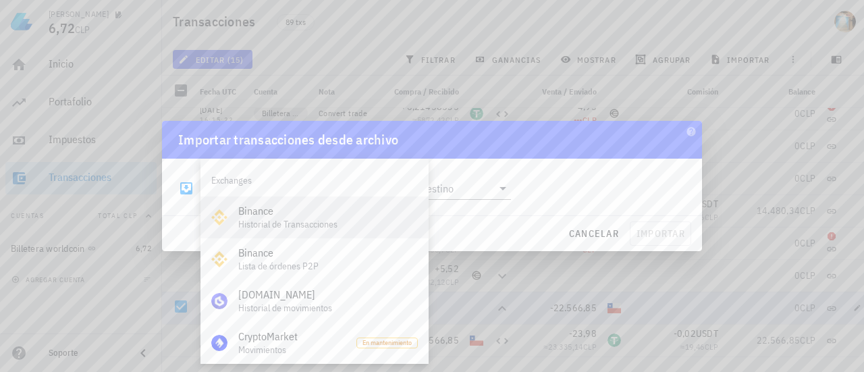
click at [322, 215] on div "Binance" at bounding box center [328, 210] width 180 height 13
type input "Binance"
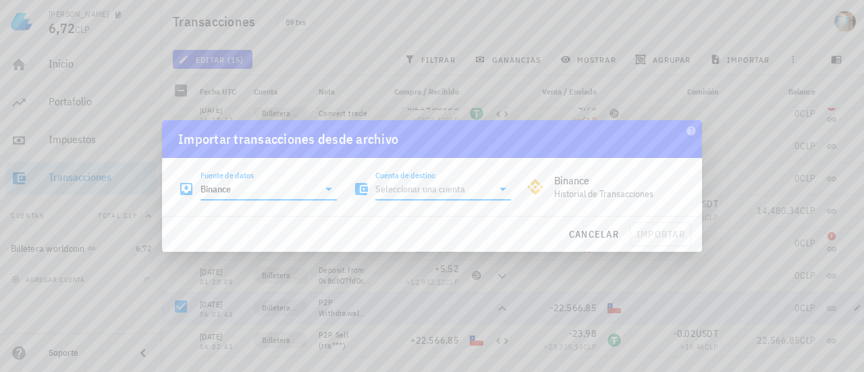
click at [460, 190] on input "Cuenta de destino" at bounding box center [433, 189] width 117 height 22
click at [598, 235] on span "cancelar" at bounding box center [593, 234] width 51 height 12
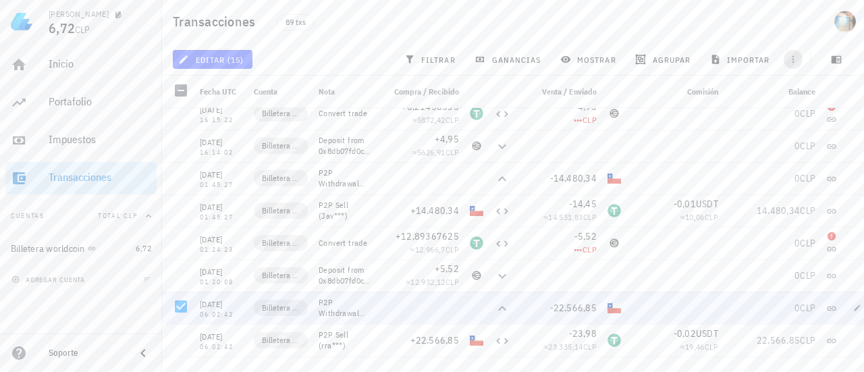
click at [792, 59] on icon "button" at bounding box center [793, 59] width 2 height 7
click at [813, 97] on span "exportar" at bounding box center [807, 93] width 57 height 11
click at [792, 57] on icon "button" at bounding box center [793, 59] width 11 height 11
click at [801, 94] on span "exportar" at bounding box center [807, 93] width 57 height 11
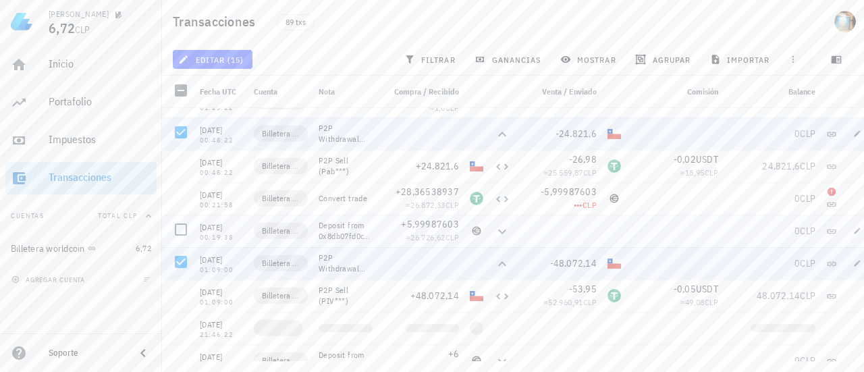
scroll to position [2294, 0]
